Goal: Communication & Community: Answer question/provide support

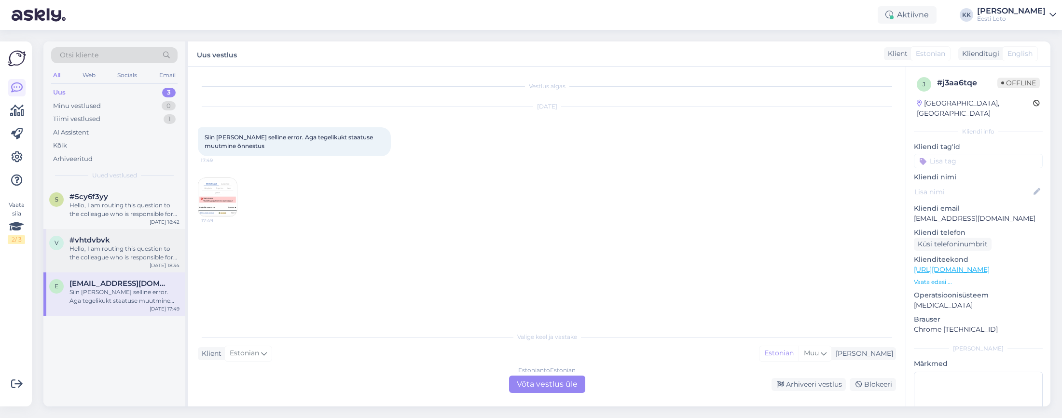
click at [124, 259] on div "Hello, I am routing this question to the colleague who is responsible for this …" at bounding box center [125, 253] width 110 height 17
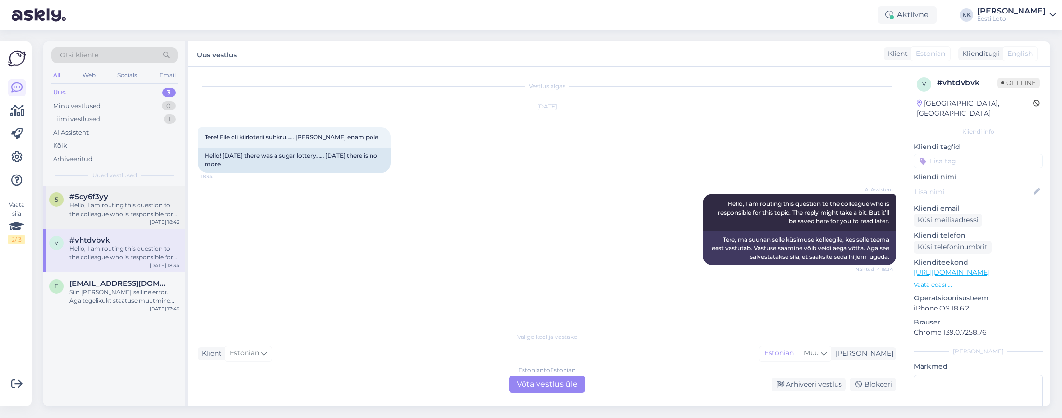
click at [110, 216] on div "Hello, I am routing this question to the colleague who is responsible for this …" at bounding box center [125, 209] width 110 height 17
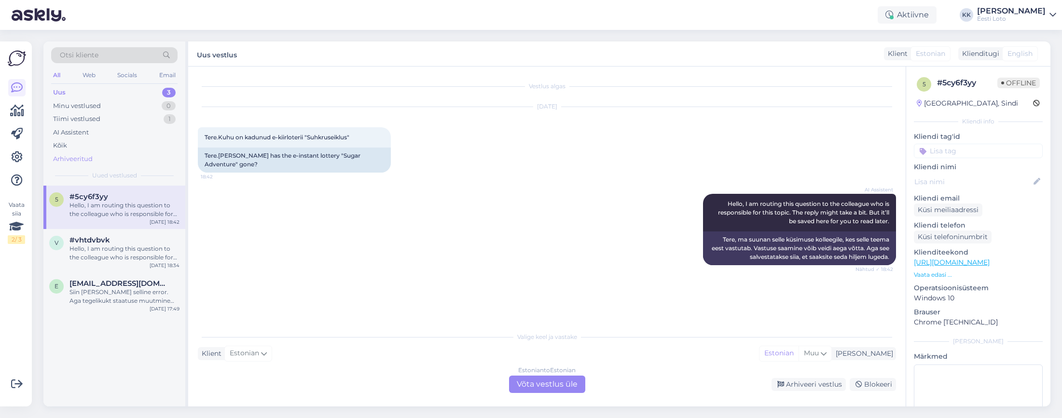
click at [69, 159] on div "Arhiveeritud" at bounding box center [73, 159] width 40 height 10
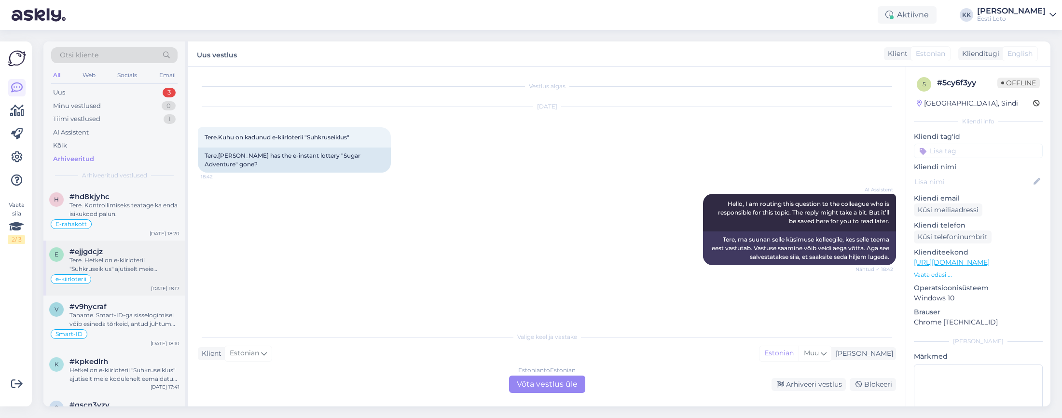
click at [120, 269] on div "Tere. Hetkel on e-kiirloterii "Suhkruseiklus" ajutiselt meie kodulehelt eemalda…" at bounding box center [125, 264] width 110 height 17
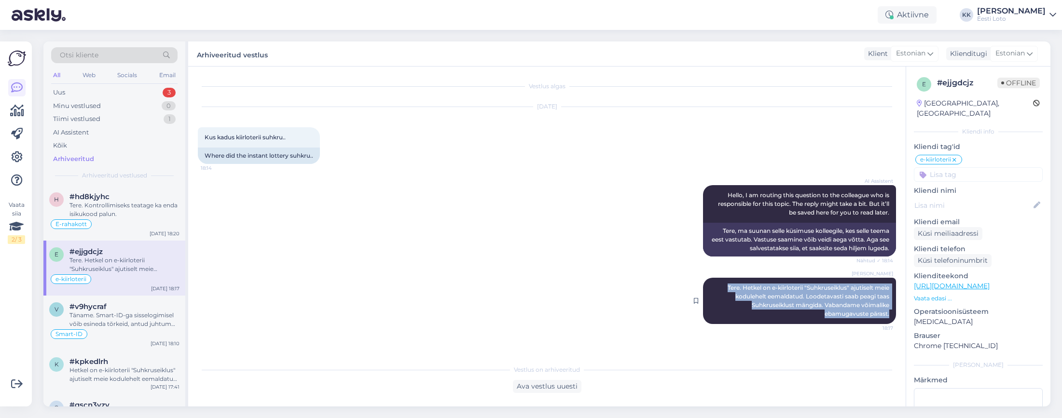
drag, startPoint x: 723, startPoint y: 288, endPoint x: 894, endPoint y: 317, distance: 172.7
click at [894, 317] on div "[PERSON_NAME] Tere. Hetkel on e-kiirloterii "Suhkruseiklus" ajutiselt meie kodu…" at bounding box center [799, 301] width 193 height 46
copy span "Tere. Hetkel on e-kiirloterii "Suhkruseiklus" ajutiselt meie kodulehelt eemalda…"
click at [73, 93] on div "Uus 3" at bounding box center [114, 93] width 126 height 14
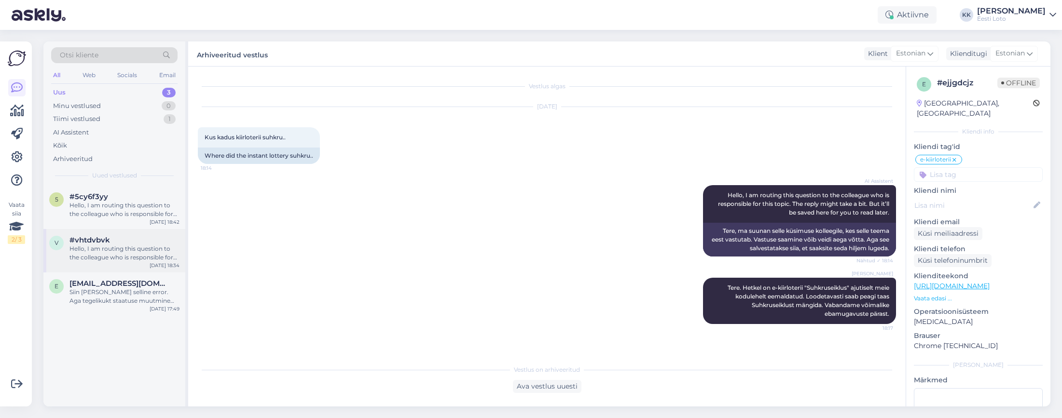
click at [97, 256] on div "Hello, I am routing this question to the colleague who is responsible for this …" at bounding box center [125, 253] width 110 height 17
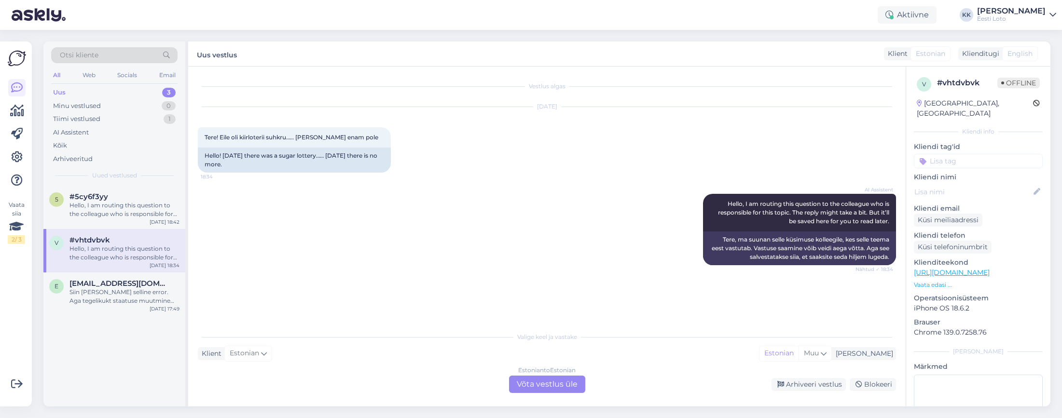
click at [552, 388] on div "Estonian to Estonian Võta vestlus üle" at bounding box center [547, 384] width 76 height 17
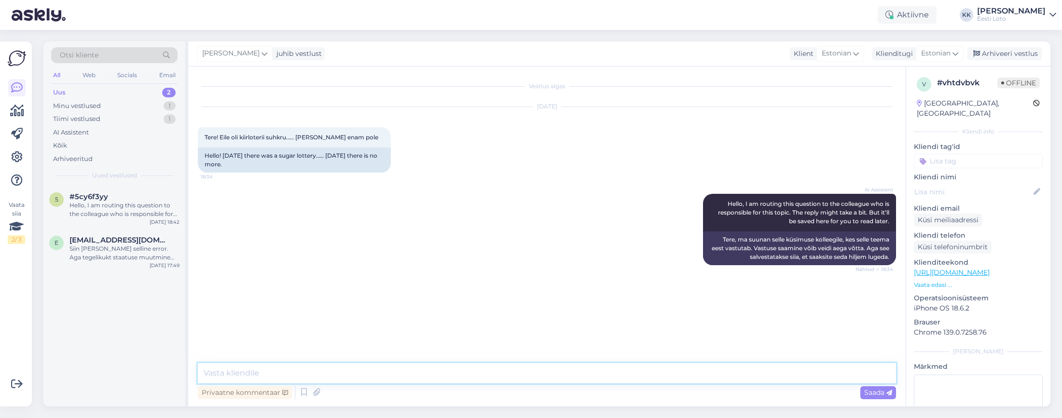
click at [683, 372] on textarea at bounding box center [547, 373] width 698 height 20
paste textarea "Tere. Hetkel on e-kiirloterii "Suhkruseiklus" ajutiselt meie kodulehelt eemalda…"
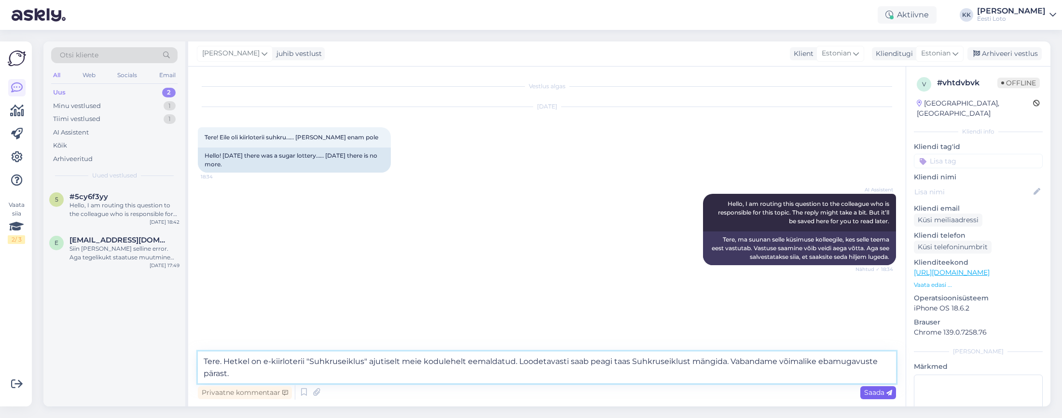
type textarea "Tere. Hetkel on e-kiirloterii "Suhkruseiklus" ajutiselt meie kodulehelt eemalda…"
click at [872, 391] on span "Saada" at bounding box center [878, 393] width 28 height 9
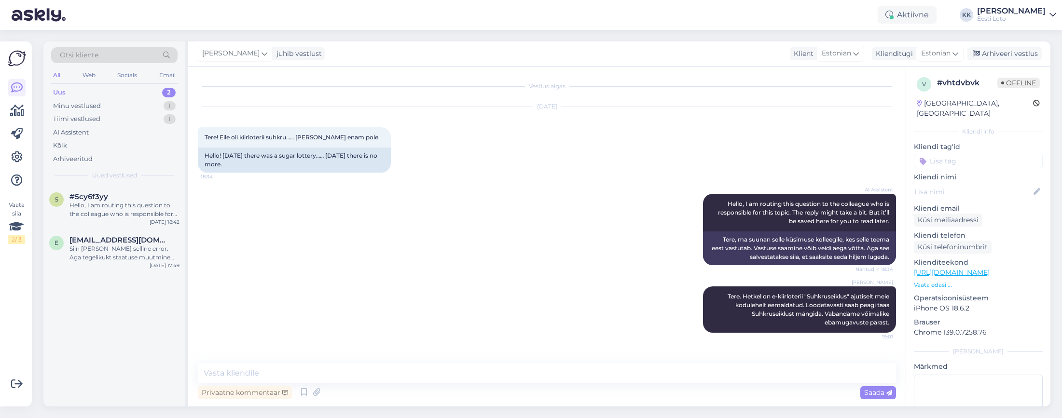
click at [962, 154] on input at bounding box center [978, 161] width 129 height 14
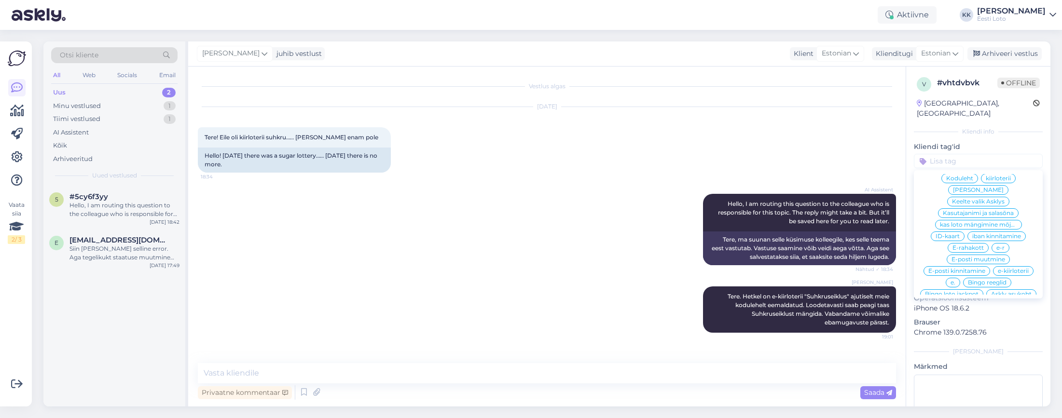
scroll to position [248, 0]
click at [1010, 262] on span "e-kiirloterii" at bounding box center [1013, 265] width 31 height 6
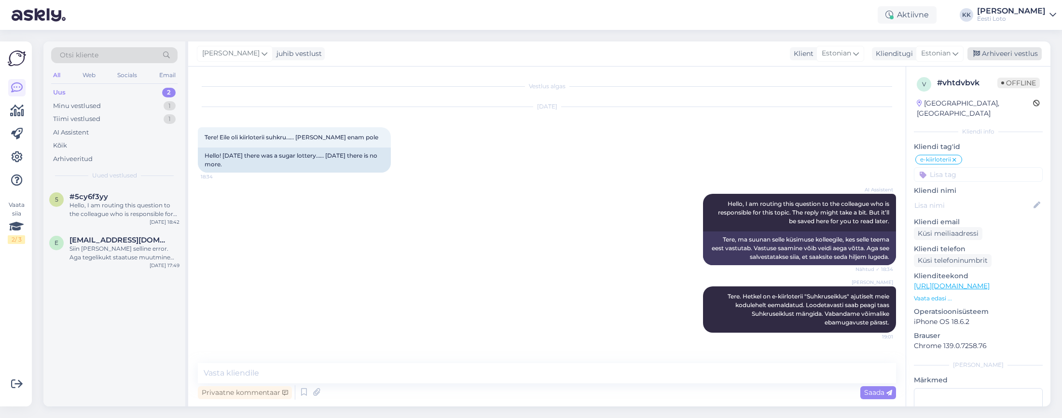
click at [1000, 55] on div "Arhiveeri vestlus" at bounding box center [1005, 53] width 74 height 13
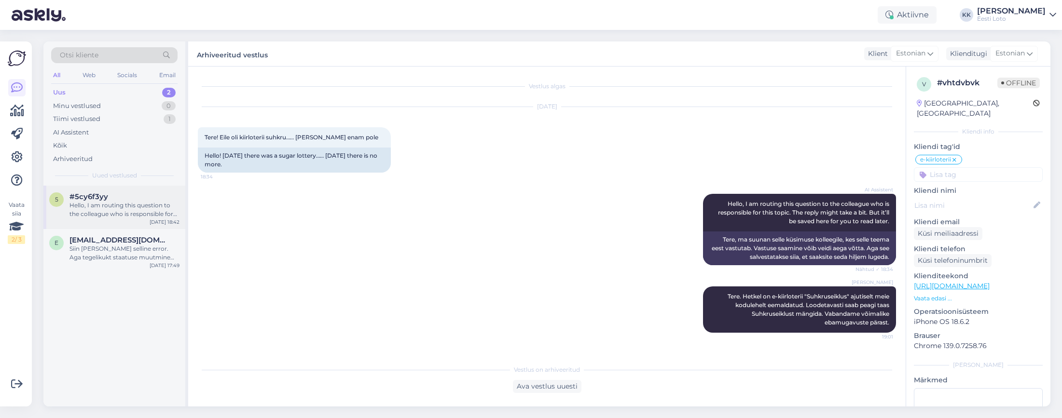
click at [95, 215] on div "Hello, I am routing this question to the colleague who is responsible for this …" at bounding box center [125, 209] width 110 height 17
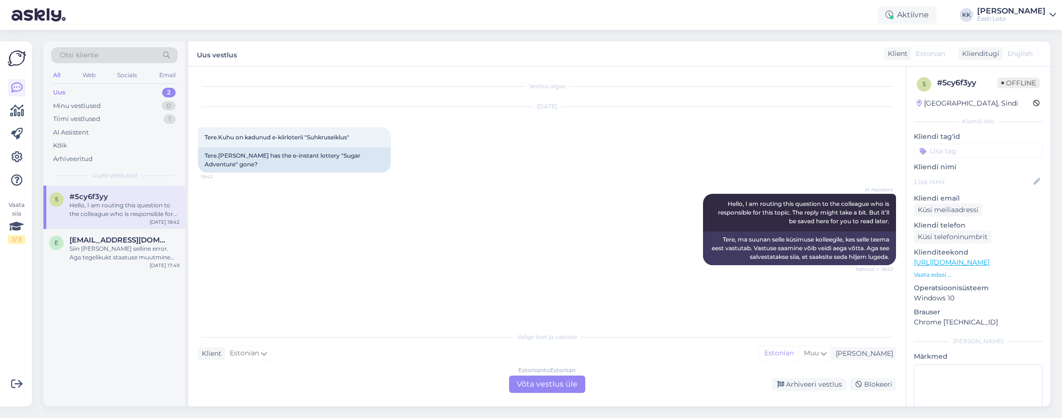
click at [542, 385] on div "Estonian to Estonian Võta vestlus üle" at bounding box center [547, 384] width 76 height 17
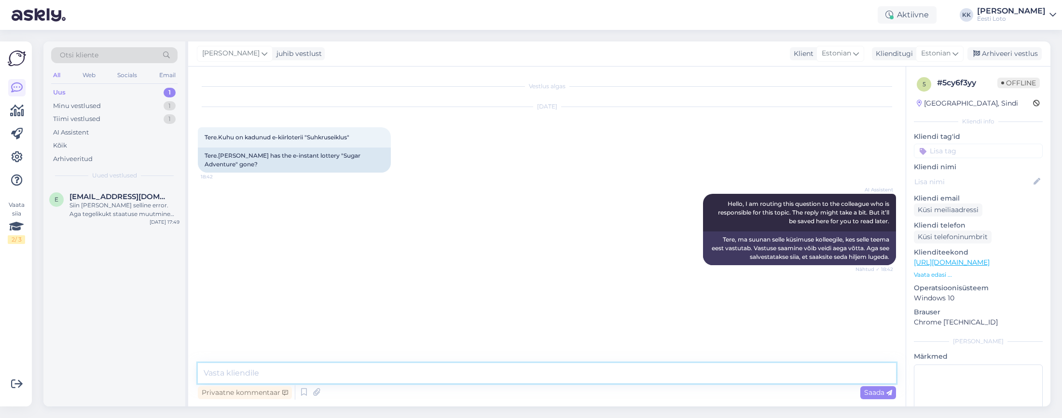
click at [492, 374] on textarea at bounding box center [547, 373] width 698 height 20
paste textarea "Tere. Hetkel on e-kiirloterii "Suhkruseiklus" ajutiselt meie kodulehelt eemalda…"
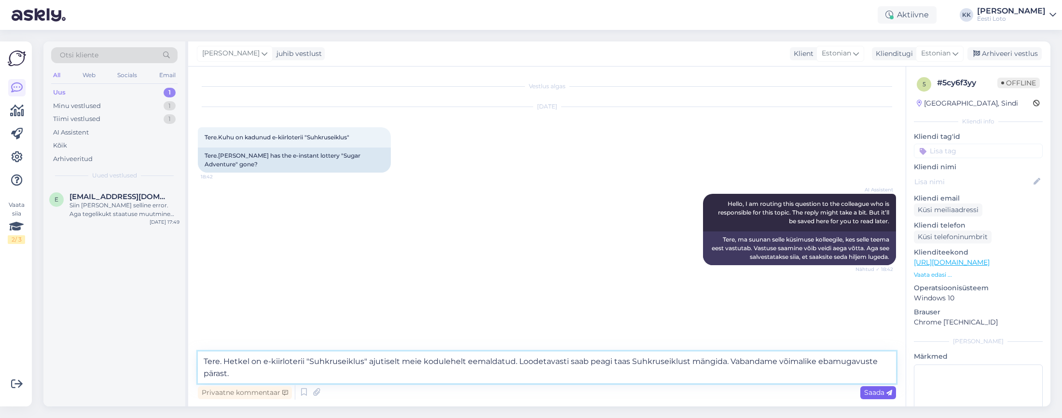
type textarea "Tere. Hetkel on e-kiirloterii "Suhkruseiklus" ajutiselt meie kodulehelt eemalda…"
click at [875, 390] on span "Saada" at bounding box center [878, 393] width 28 height 9
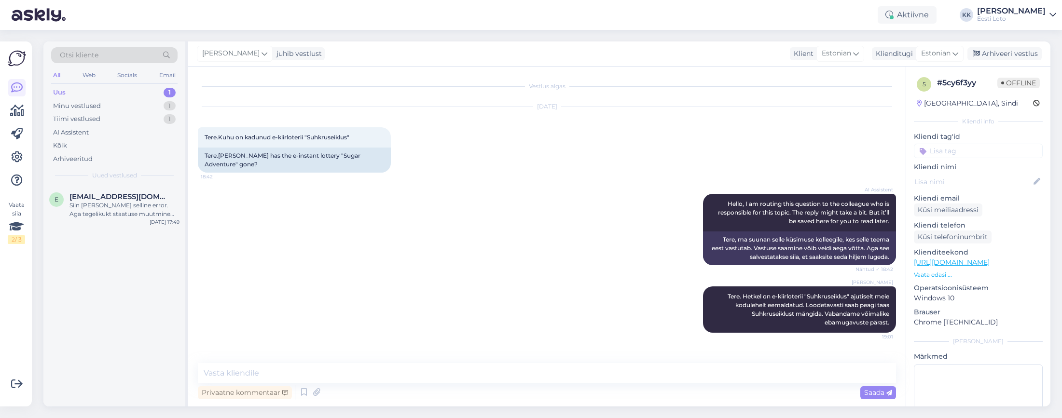
scroll to position [2, 0]
click at [974, 143] on input at bounding box center [978, 149] width 129 height 14
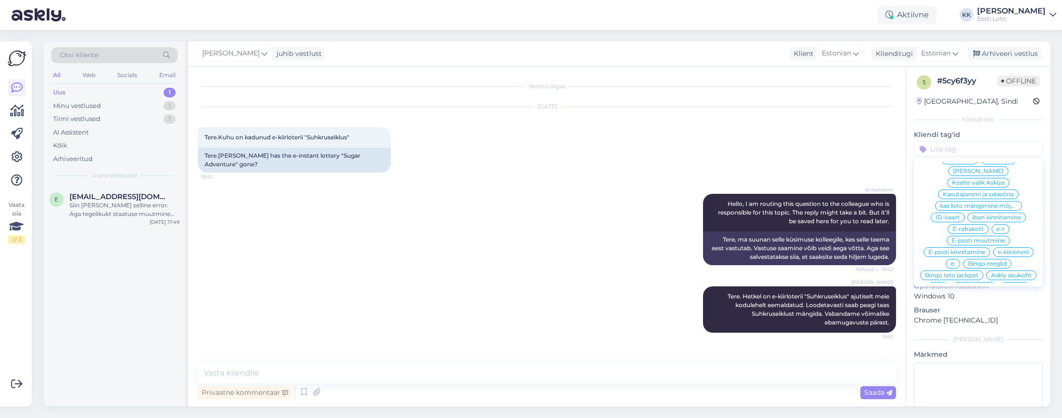
scroll to position [247, 0]
click at [1019, 254] on span "e-kiirloterii" at bounding box center [1013, 253] width 31 height 6
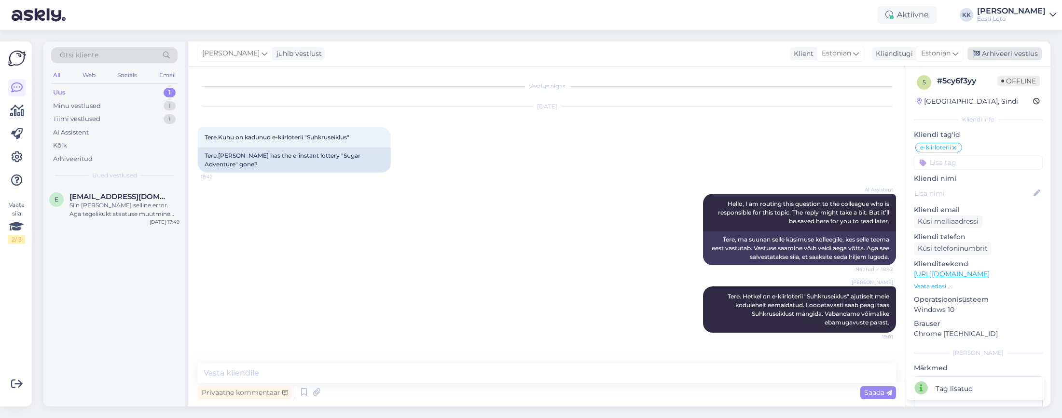
click at [1004, 56] on div "Arhiveeri vestlus" at bounding box center [1005, 53] width 74 height 13
